Goal: Transaction & Acquisition: Purchase product/service

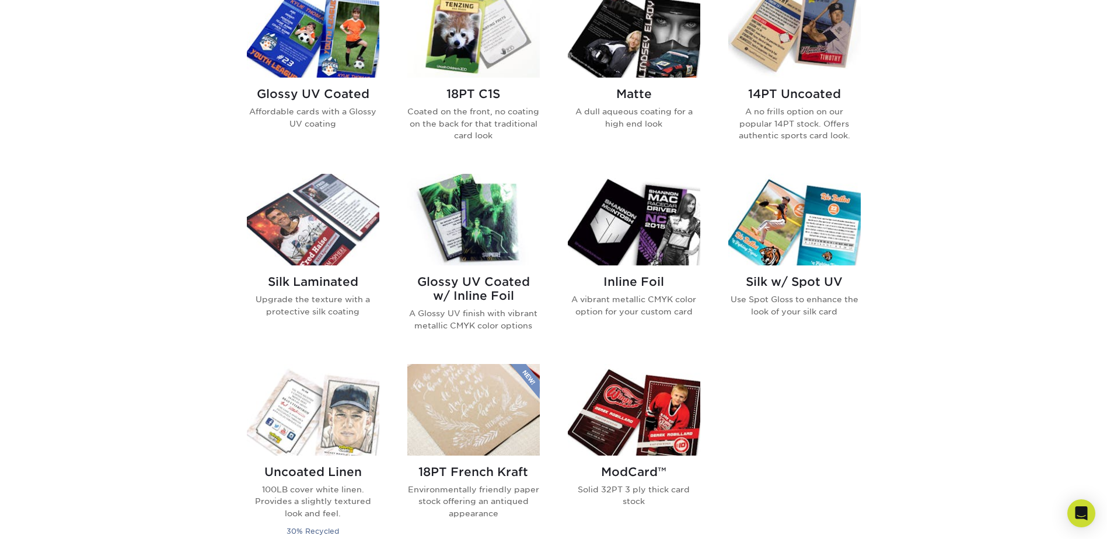
scroll to position [610, 0]
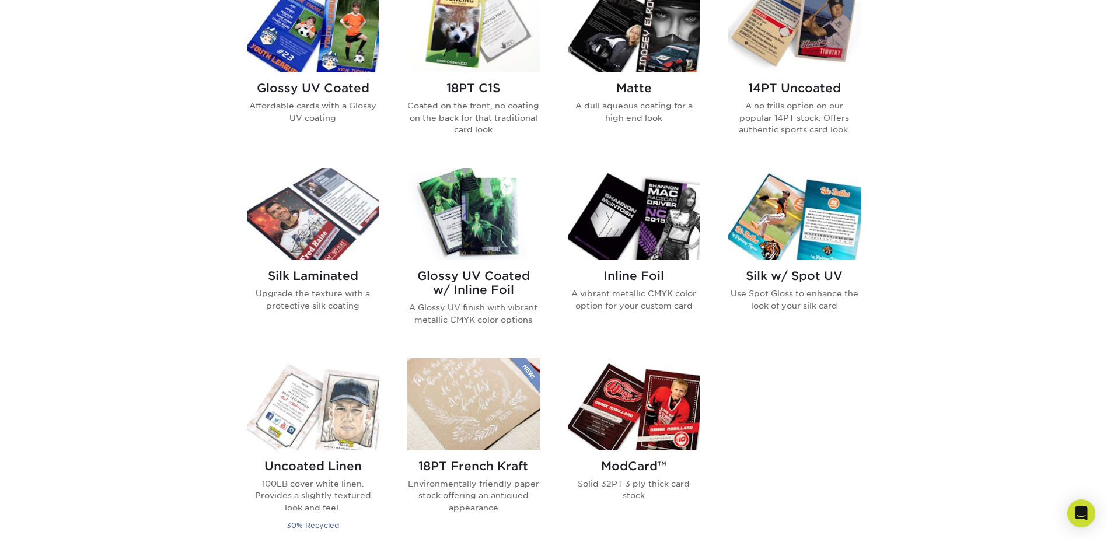
click at [469, 223] on img at bounding box center [473, 214] width 132 height 92
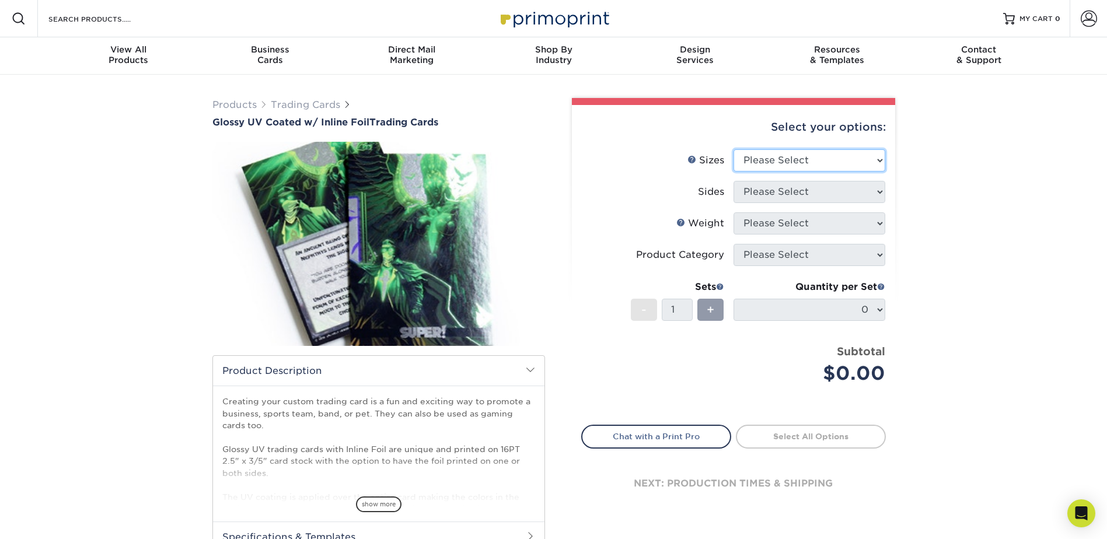
click at [782, 153] on select "Please Select 2.5" x 3.5"" at bounding box center [809, 160] width 152 height 22
select select "2.50x3.50"
click at [733, 149] on select "Please Select 2.5" x 3.5"" at bounding box center [809, 160] width 152 height 22
click at [810, 191] on select "Please Select Print Both Sides - Foil Back Only Print Both Sides - Foil Both Si…" at bounding box center [809, 192] width 152 height 22
select select "e9e9dfb3-fba1-4d60-972c-fd9ca5904d33"
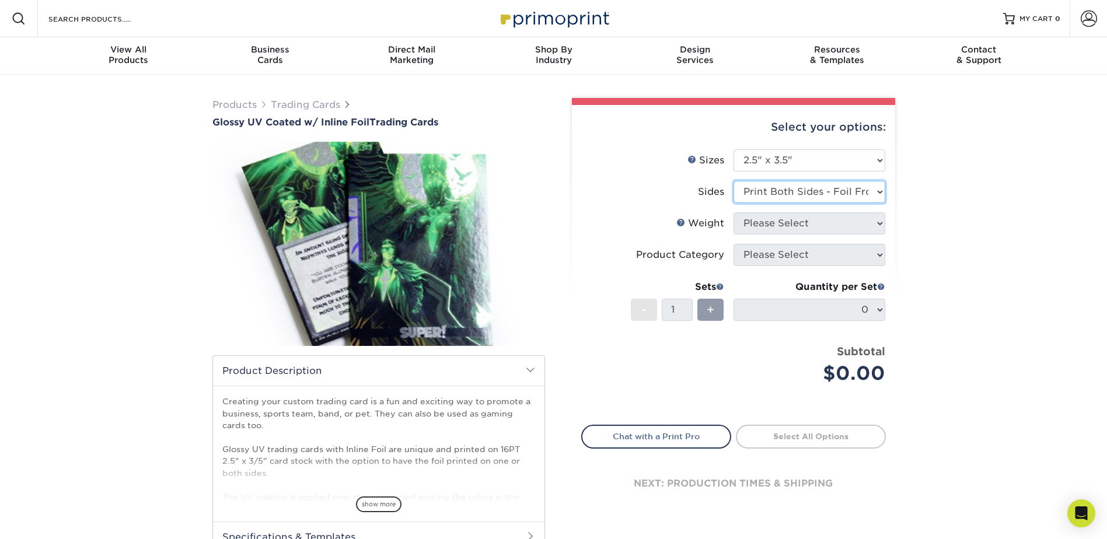
click at [733, 181] on select "Please Select Print Both Sides - Foil Back Only Print Both Sides - Foil Both Si…" at bounding box center [809, 192] width 152 height 22
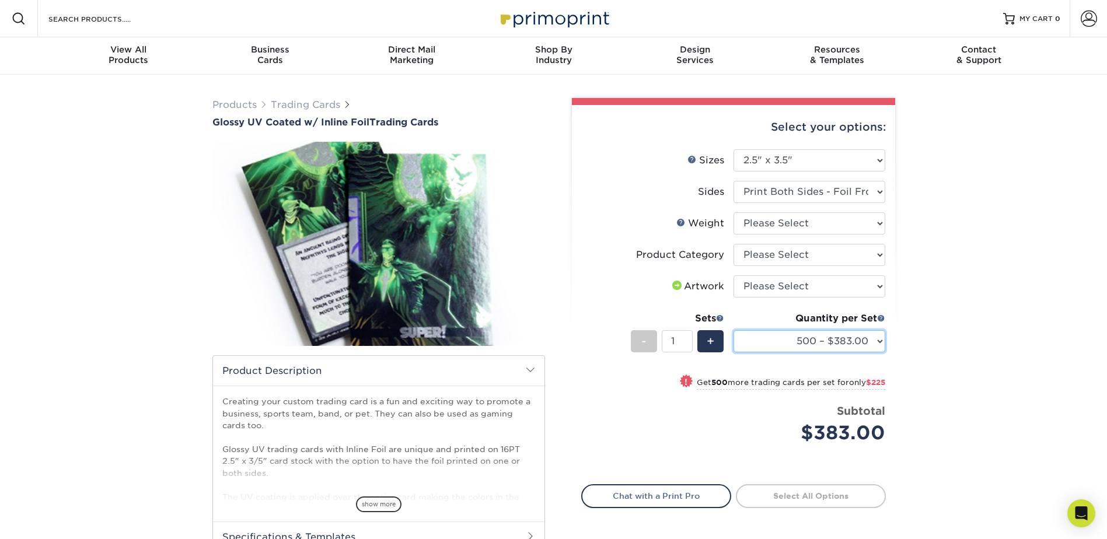
click at [854, 344] on select "500 – $383.00 1000 – $608.00 2500 – $883.00 5000 – $1252.00" at bounding box center [809, 341] width 152 height 22
click at [928, 312] on div "Products Trading Cards Glossy UV Coated w/ Inline Foil Trading Cards /" at bounding box center [553, 368] width 1107 height 586
